Goal: Information Seeking & Learning: Learn about a topic

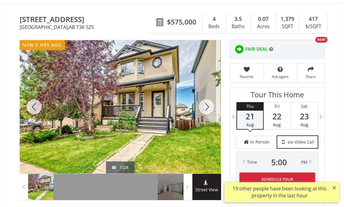
click at [202, 125] on div at bounding box center [206, 106] width 29 height 133
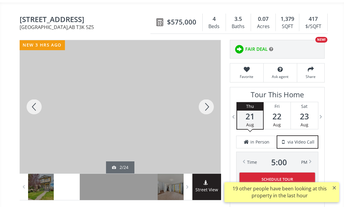
click at [202, 125] on div at bounding box center [206, 106] width 29 height 133
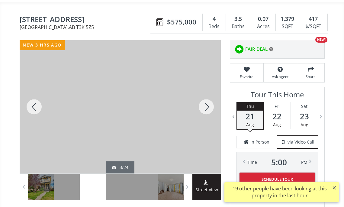
click at [202, 125] on div at bounding box center [206, 106] width 29 height 133
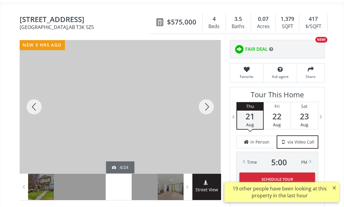
click at [202, 125] on div at bounding box center [206, 106] width 29 height 133
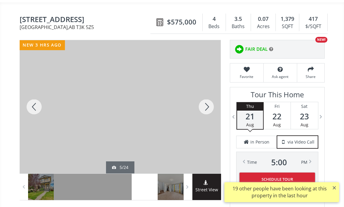
click at [202, 125] on div at bounding box center [206, 106] width 29 height 133
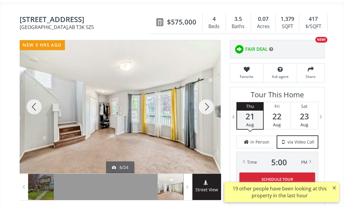
click at [202, 125] on div at bounding box center [206, 106] width 29 height 133
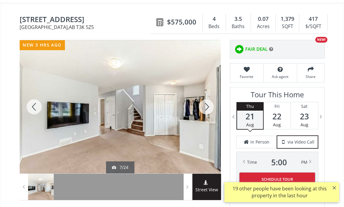
click at [202, 125] on div at bounding box center [206, 106] width 29 height 133
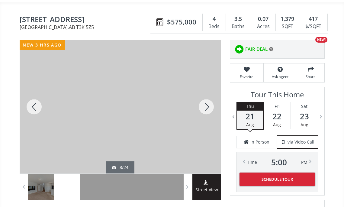
click at [202, 125] on div at bounding box center [206, 106] width 29 height 133
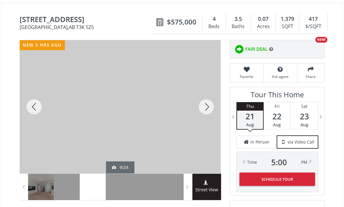
click at [202, 125] on div at bounding box center [206, 106] width 29 height 133
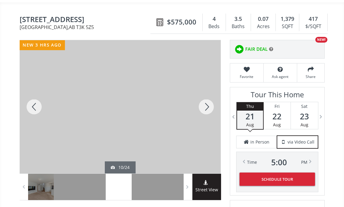
click at [202, 125] on div at bounding box center [206, 106] width 29 height 133
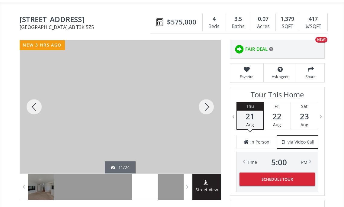
click at [202, 125] on div at bounding box center [206, 106] width 29 height 133
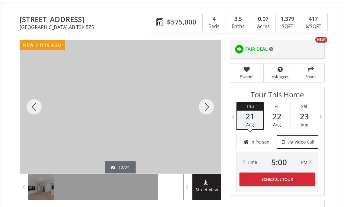
click at [202, 125] on div at bounding box center [206, 106] width 29 height 133
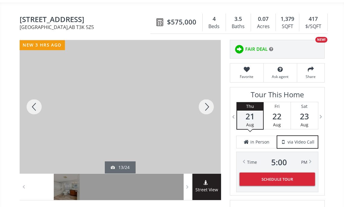
click at [202, 125] on div at bounding box center [206, 106] width 29 height 133
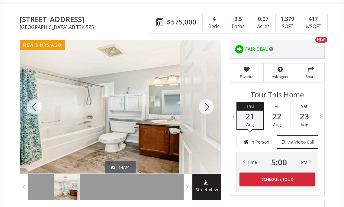
click at [202, 125] on div at bounding box center [206, 106] width 29 height 133
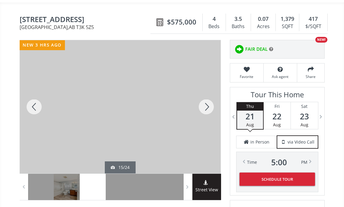
click at [202, 125] on div at bounding box center [206, 106] width 29 height 133
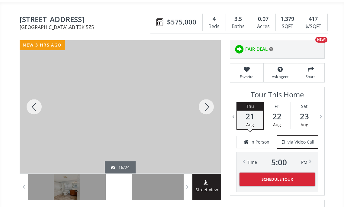
click at [202, 125] on div at bounding box center [206, 106] width 29 height 133
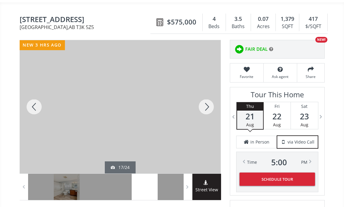
click at [202, 125] on div at bounding box center [206, 106] width 29 height 133
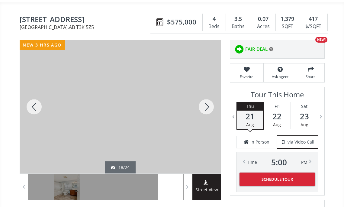
click at [202, 125] on div at bounding box center [206, 106] width 29 height 133
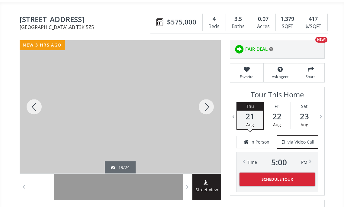
click at [202, 125] on div at bounding box center [206, 106] width 29 height 133
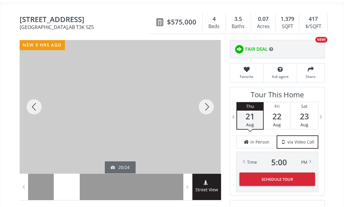
click at [202, 125] on div at bounding box center [206, 106] width 29 height 133
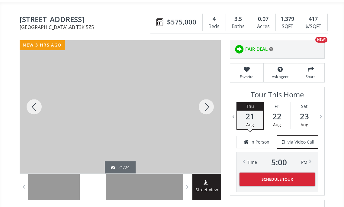
click at [202, 125] on div at bounding box center [206, 106] width 29 height 133
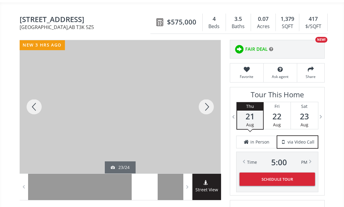
click at [36, 125] on div at bounding box center [34, 106] width 29 height 133
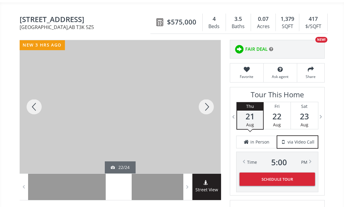
click at [207, 124] on div at bounding box center [206, 106] width 29 height 133
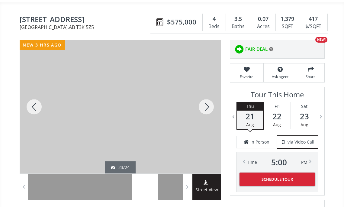
click at [207, 124] on div at bounding box center [206, 106] width 29 height 133
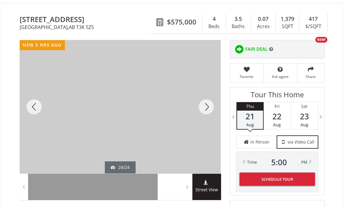
click at [207, 124] on div at bounding box center [206, 106] width 29 height 133
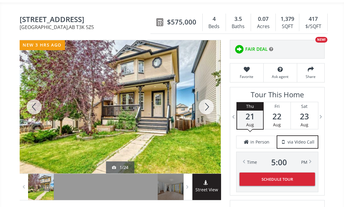
click at [207, 124] on div at bounding box center [206, 106] width 29 height 133
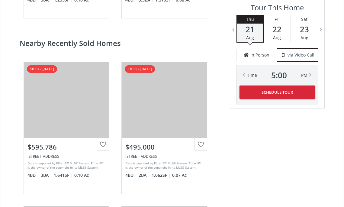
scroll to position [1178, 0]
